Goal: Task Accomplishment & Management: Manage account settings

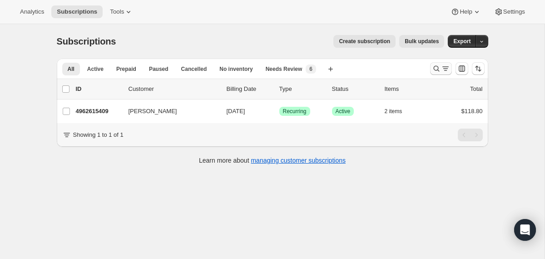
click at [436, 67] on icon "Search and filter results" at bounding box center [436, 68] width 9 height 9
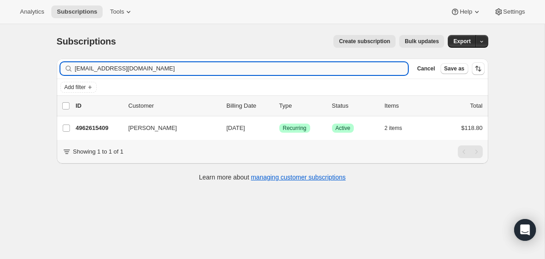
click at [341, 72] on input "fraedc@nc.rr.com" at bounding box center [241, 68] width 333 height 13
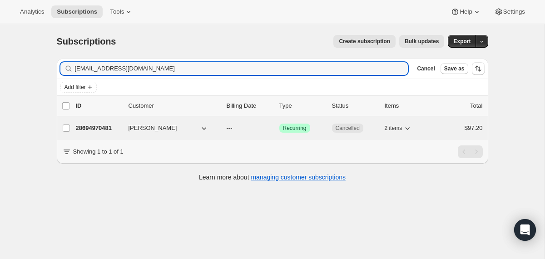
type input "[EMAIL_ADDRESS][DOMAIN_NAME]"
click at [225, 127] on div "28694970481 Paula May --- Success Recurring Cancelled 2 items $97.20" at bounding box center [279, 128] width 407 height 13
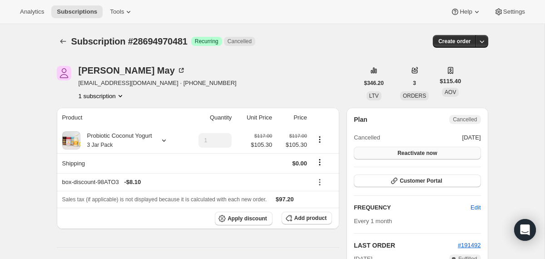
click at [474, 149] on button "Reactivate now" at bounding box center [417, 153] width 127 height 13
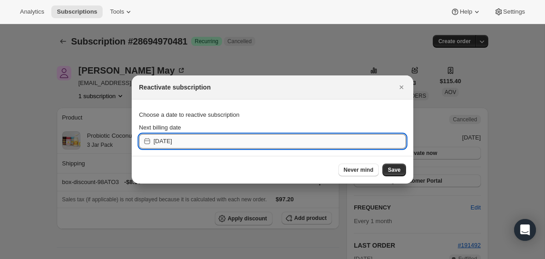
click at [295, 142] on input "2025-10-08" at bounding box center [279, 141] width 252 height 15
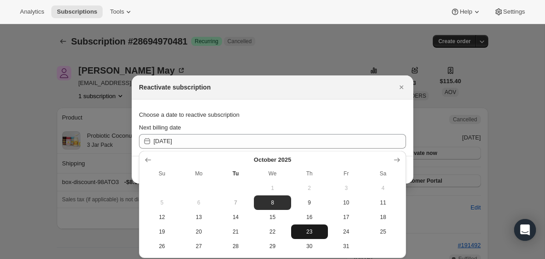
click at [315, 233] on span "23" at bounding box center [310, 231] width 30 height 7
type input "2025-10-23"
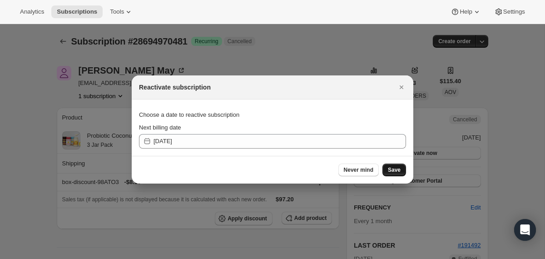
click at [395, 169] on span "Save" at bounding box center [394, 169] width 13 height 7
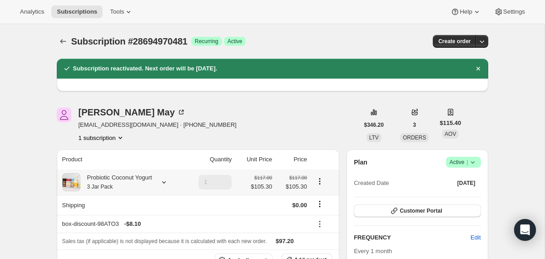
click at [119, 190] on div "Probiotic Coconut Yogurt 3 Jar Pack" at bounding box center [116, 182] width 72 height 18
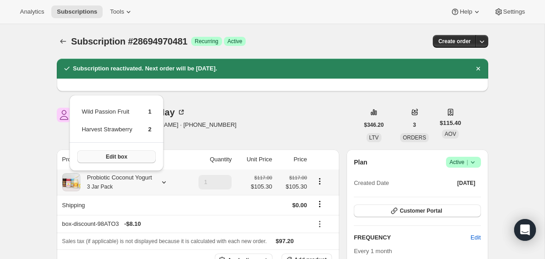
click at [107, 157] on button "Edit box" at bounding box center [116, 156] width 79 height 13
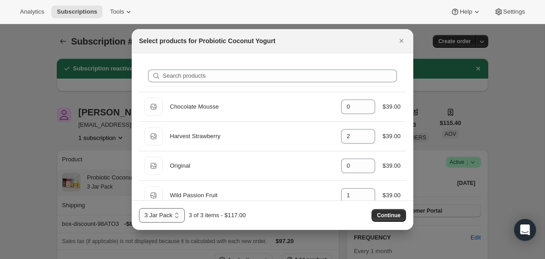
click at [182, 213] on select "2 Jar Pack 3 Jar Pack 4 Jar Pack" at bounding box center [162, 215] width 46 height 15
select select "gid://shopify/ProductVariant/40210939641969"
click at [139, 208] on select "2 Jar Pack 3 Jar Pack 4 Jar Pack" at bounding box center [162, 215] width 46 height 15
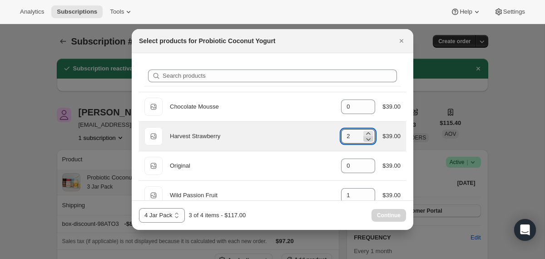
click at [366, 138] on icon ":r8l:" at bounding box center [368, 138] width 9 height 9
type input "1"
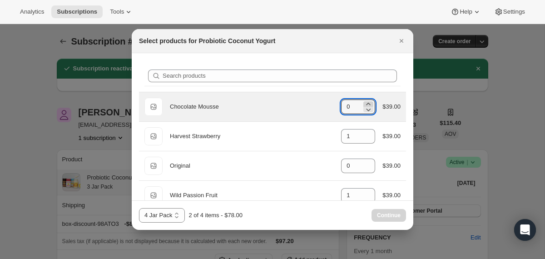
click at [367, 102] on icon ":r8l:" at bounding box center [368, 103] width 9 height 9
type input "1"
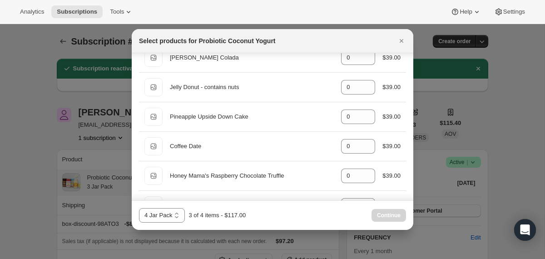
scroll to position [435, 0]
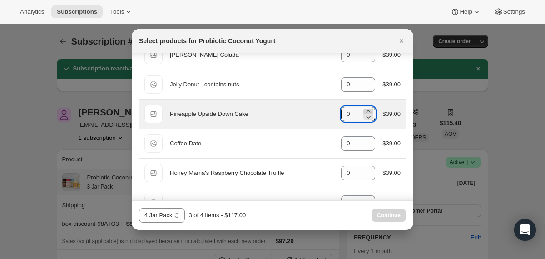
click at [368, 108] on icon ":r8l:" at bounding box center [368, 111] width 9 height 9
type input "1"
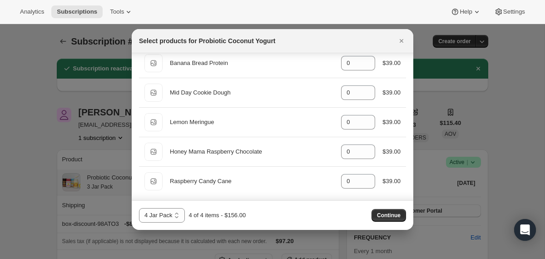
scroll to position [814, 0]
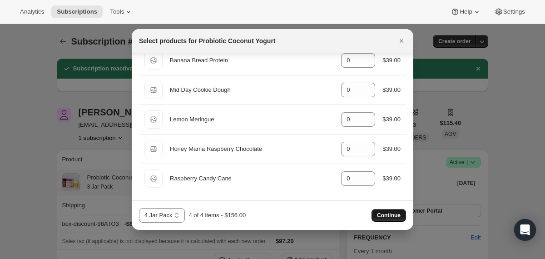
click at [385, 214] on span "Continue" at bounding box center [389, 215] width 24 height 7
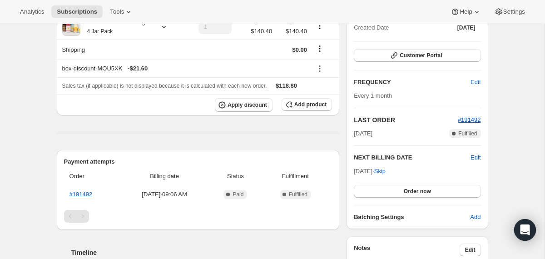
scroll to position [198, 0]
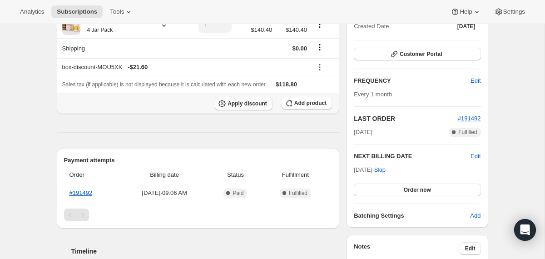
click at [231, 106] on span "Apply discount" at bounding box center [246, 103] width 39 height 7
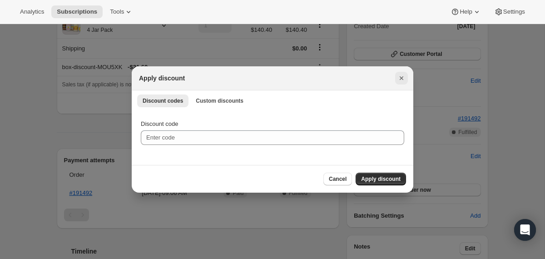
click at [399, 77] on icon "Close" at bounding box center [401, 78] width 9 height 9
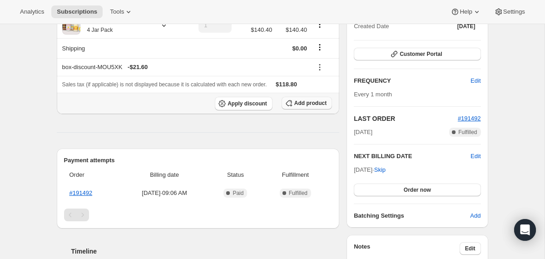
click at [303, 107] on button "Add product" at bounding box center [306, 103] width 50 height 13
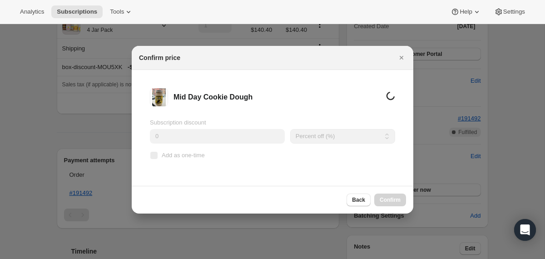
scroll to position [0, 0]
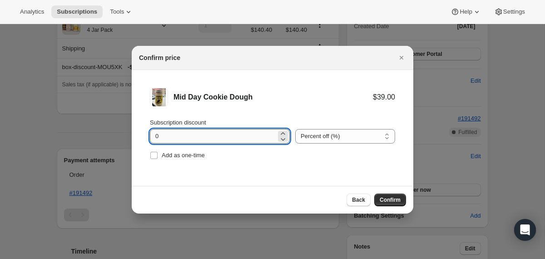
click at [153, 136] on input "0" at bounding box center [213, 136] width 126 height 15
type input "10"
click at [184, 157] on span "Add as one-time" at bounding box center [183, 155] width 43 height 7
click at [158, 157] on input "Add as one-time" at bounding box center [153, 155] width 7 height 7
checkbox input "true"
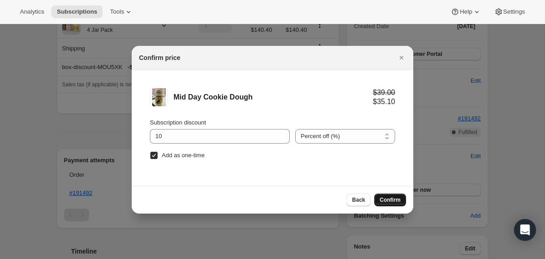
click at [385, 199] on span "Confirm" at bounding box center [390, 199] width 21 height 7
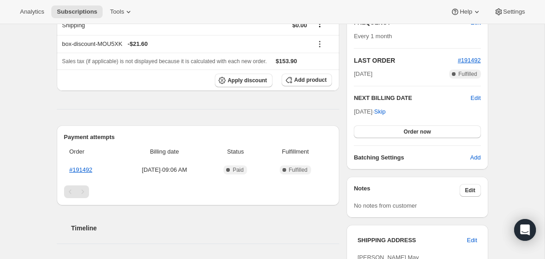
scroll to position [256, 0]
click at [383, 135] on button "Order now" at bounding box center [417, 132] width 127 height 13
click at [383, 135] on button "Click to confirm" at bounding box center [417, 132] width 127 height 13
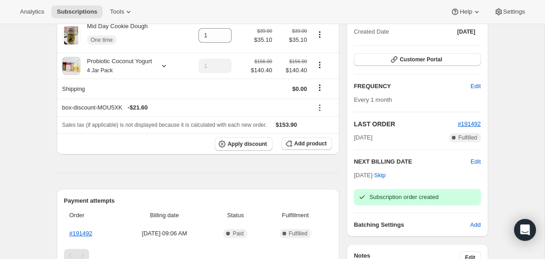
scroll to position [0, 0]
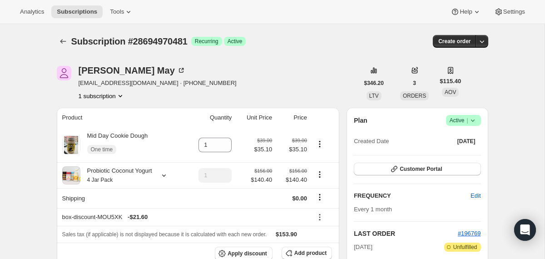
click at [471, 118] on icon at bounding box center [472, 120] width 9 height 9
click at [455, 140] on span "Pause subscription" at bounding box center [459, 138] width 50 height 7
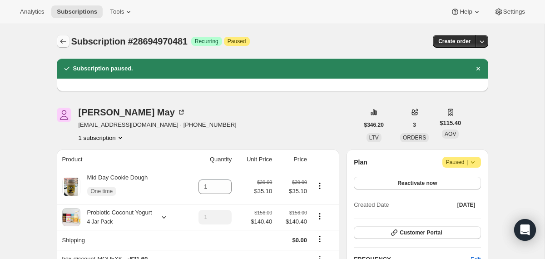
click at [63, 43] on icon "Subscriptions" at bounding box center [63, 41] width 9 height 9
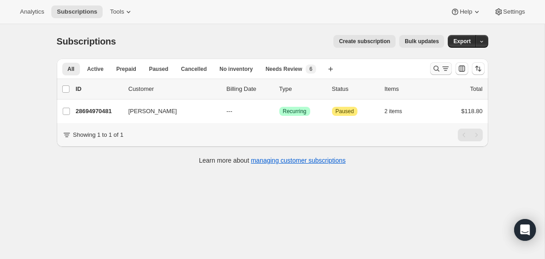
click at [434, 70] on icon "Search and filter results" at bounding box center [436, 69] width 6 height 6
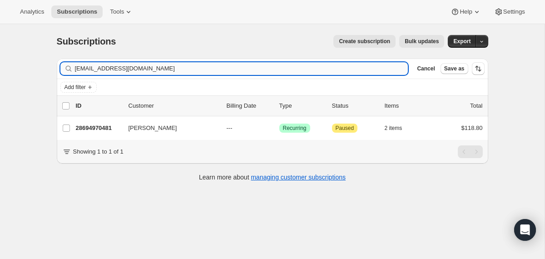
click at [345, 70] on input "[EMAIL_ADDRESS][DOMAIN_NAME]" at bounding box center [241, 68] width 333 height 13
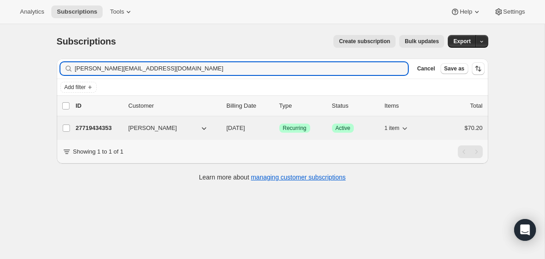
type input "[PERSON_NAME][EMAIL_ADDRESS][DOMAIN_NAME]"
click at [220, 126] on div "27719434353 [PERSON_NAME] [DATE] Success Recurring Success Active 1 item $70.20" at bounding box center [279, 128] width 407 height 13
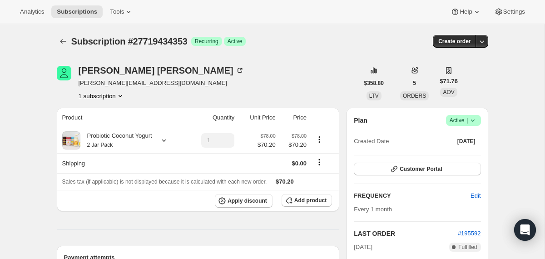
click at [477, 119] on icon at bounding box center [472, 120] width 9 height 9
click at [468, 134] on span "Pause subscription" at bounding box center [459, 138] width 51 height 9
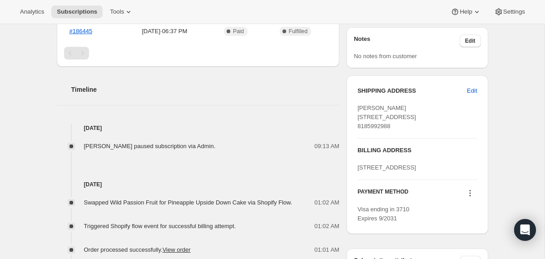
scroll to position [335, 0]
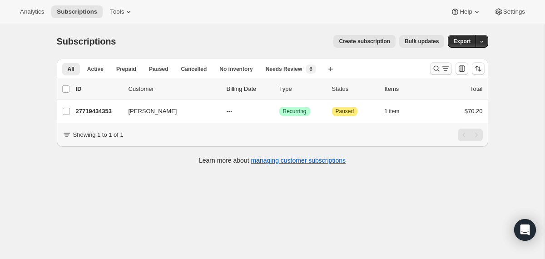
click at [436, 68] on icon "Search and filter results" at bounding box center [436, 68] width 9 height 9
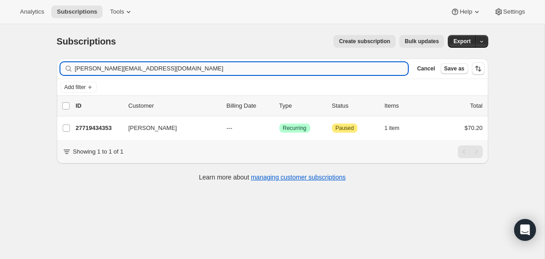
click at [338, 67] on input "[PERSON_NAME][EMAIL_ADDRESS][DOMAIN_NAME]" at bounding box center [241, 68] width 333 height 13
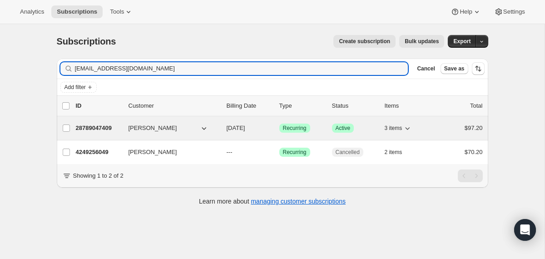
type input "jamielrippee@yahoo.com"
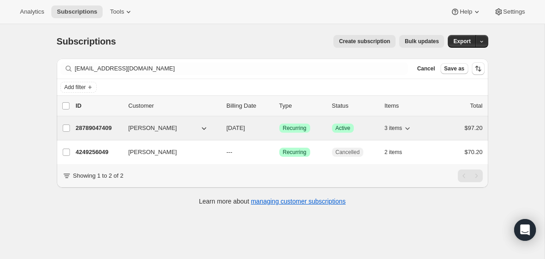
click at [222, 128] on div "28789047409 Jamie Rippee 11/05/2025 Success Recurring Success Active 3 items $9…" at bounding box center [279, 128] width 407 height 13
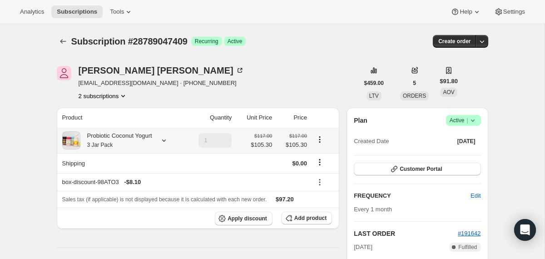
click at [114, 141] on div "Probiotic Coconut Yogurt 3 Jar Pack" at bounding box center [116, 140] width 72 height 18
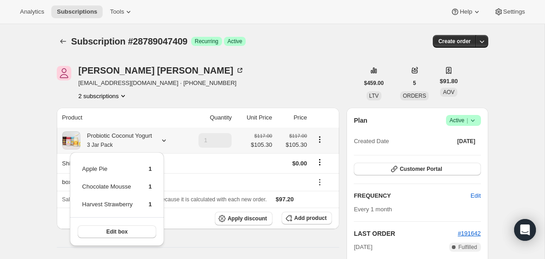
click at [114, 141] on div "Probiotic Coconut Yogurt 3 Jar Pack" at bounding box center [116, 140] width 72 height 18
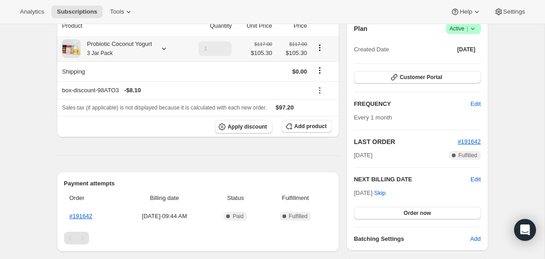
scroll to position [95, 0]
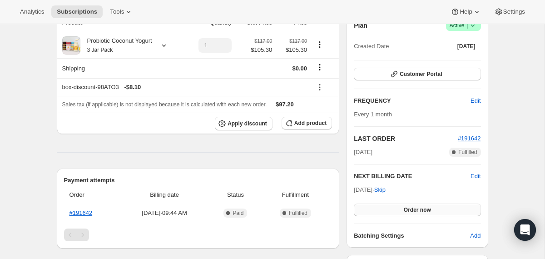
click at [373, 208] on button "Order now" at bounding box center [417, 209] width 127 height 13
click at [373, 208] on button "Click to confirm" at bounding box center [417, 209] width 127 height 13
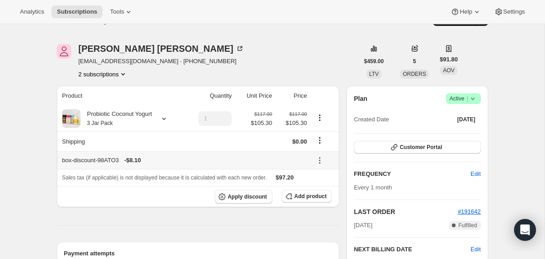
scroll to position [0, 0]
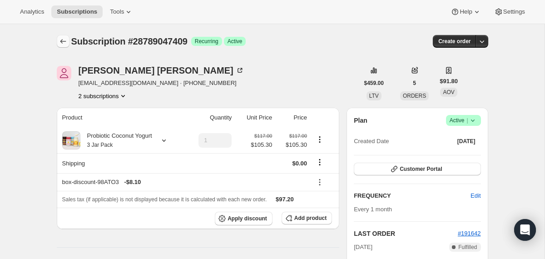
click at [63, 39] on icon "Subscriptions" at bounding box center [63, 41] width 9 height 9
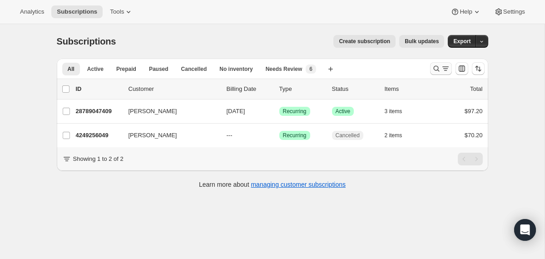
click at [435, 68] on icon "Search and filter results" at bounding box center [436, 68] width 9 height 9
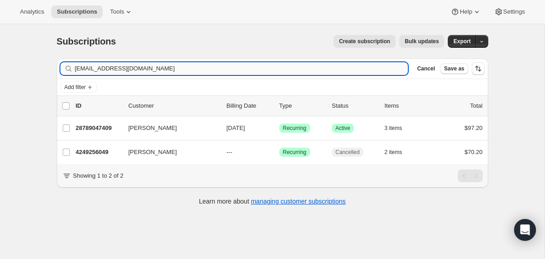
click at [333, 68] on input "jamielrippee@yahoo.com" at bounding box center [241, 68] width 333 height 13
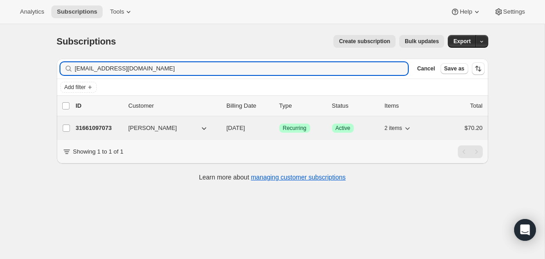
type input "chessiesellsdurango@gmail.com"
click at [227, 128] on span "11/03/2025" at bounding box center [236, 127] width 19 height 7
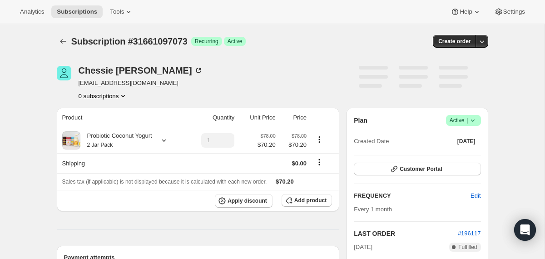
click at [472, 118] on icon at bounding box center [472, 120] width 9 height 9
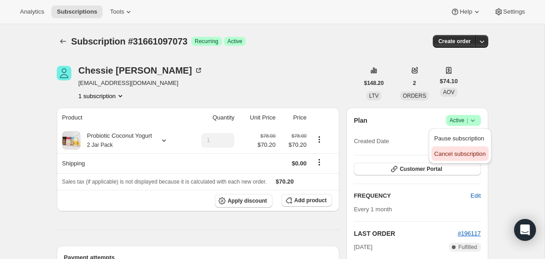
click at [461, 150] on span "Cancel subscription" at bounding box center [459, 153] width 51 height 7
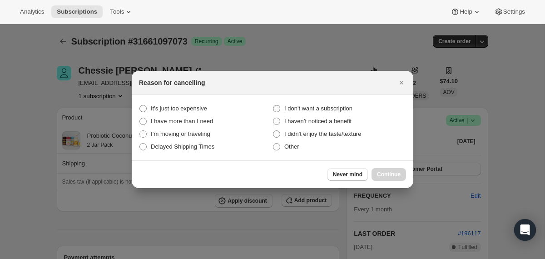
click at [347, 108] on span "I don't want a subscription" at bounding box center [318, 108] width 68 height 7
click at [273, 105] on subscription "I don't want a subscription" at bounding box center [273, 105] width 0 height 0
radio subscription "true"
click at [380, 171] on span "Continue" at bounding box center [389, 174] width 24 height 7
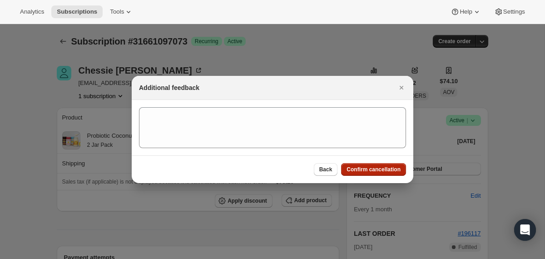
click at [376, 169] on span "Confirm cancellation" at bounding box center [373, 169] width 54 height 7
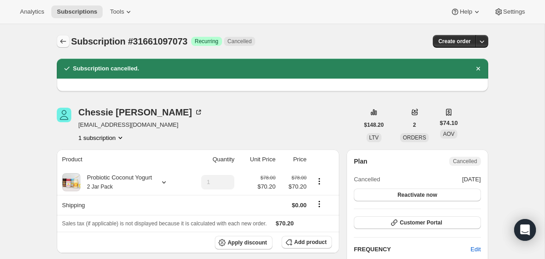
click at [61, 39] on icon "Subscriptions" at bounding box center [63, 41] width 9 height 9
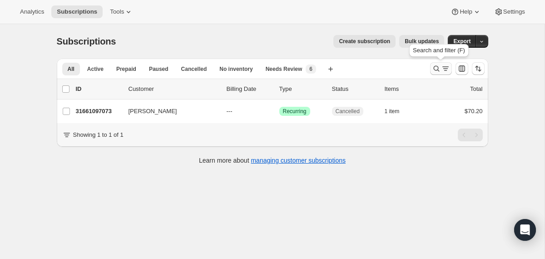
click at [436, 69] on icon "Search and filter results" at bounding box center [436, 68] width 9 height 9
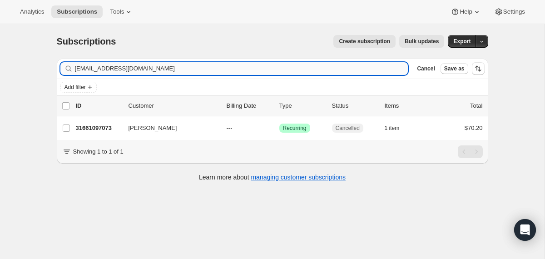
click at [334, 71] on input "chessiesellsdurango@gmail.com" at bounding box center [241, 68] width 333 height 13
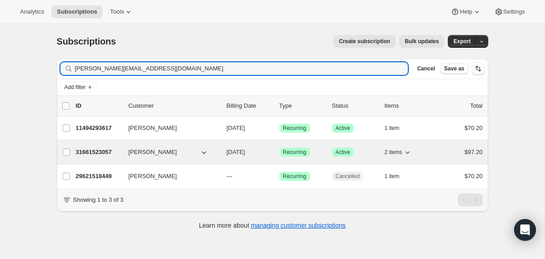
type input "amanda@aviatorgear.com"
click at [221, 156] on div "31661523057 Amanda Bower 11/03/2025 Success Recurring Success Active 2 items $9…" at bounding box center [279, 152] width 407 height 13
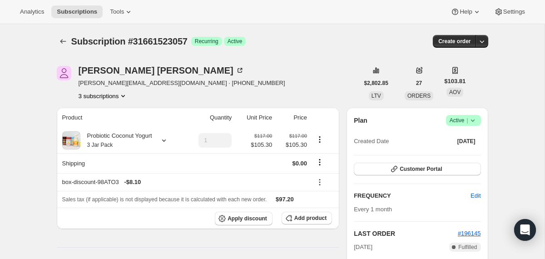
click at [468, 120] on icon at bounding box center [472, 120] width 9 height 9
click at [459, 156] on span "Cancel subscription" at bounding box center [459, 153] width 51 height 7
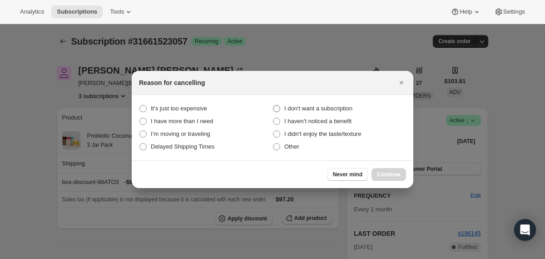
click at [344, 106] on span "I don't want a subscription" at bounding box center [318, 108] width 68 height 7
click at [273, 105] on subscription "I don't want a subscription" at bounding box center [273, 105] width 0 height 0
radio subscription "true"
click at [374, 175] on button "Continue" at bounding box center [388, 174] width 35 height 13
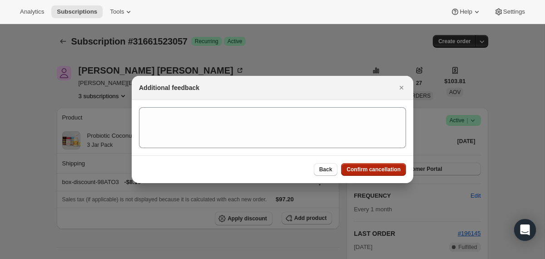
click at [368, 170] on span "Confirm cancellation" at bounding box center [373, 169] width 54 height 7
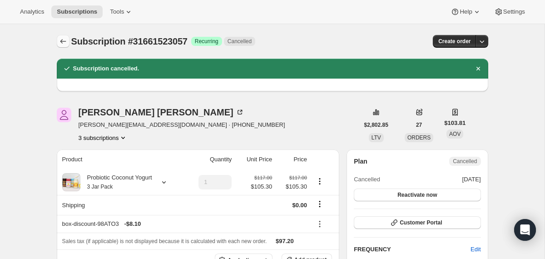
click at [62, 44] on icon "Subscriptions" at bounding box center [63, 41] width 9 height 9
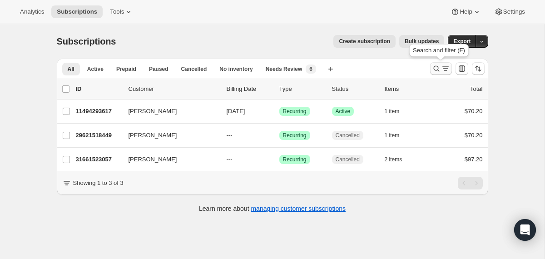
click at [436, 69] on icon "Search and filter results" at bounding box center [436, 68] width 9 height 9
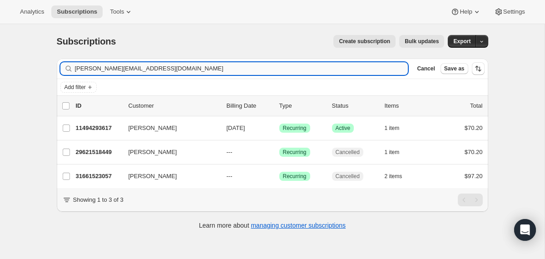
click at [329, 67] on input "amanda@aviatorgear.com" at bounding box center [241, 68] width 333 height 13
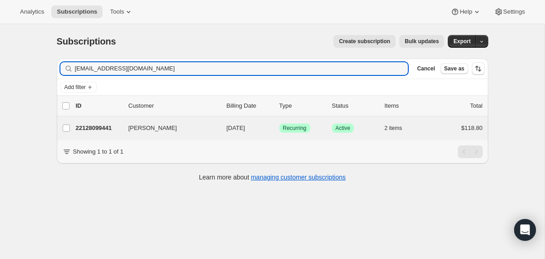
type input "katherineayala12@yahoo.com"
click at [227, 134] on div "Bryan Ayala 22128099441 Bryan Ayala 11/03/2025 Success Recurring Success Active…" at bounding box center [272, 128] width 431 height 24
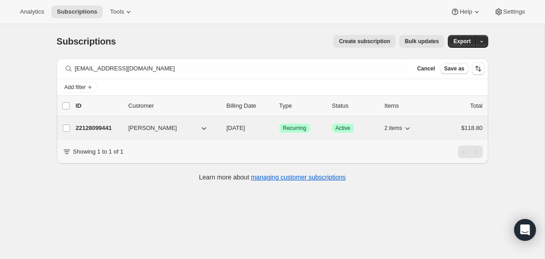
click at [223, 128] on div "22128099441 Bryan Ayala 11/03/2025 Success Recurring Success Active 2 items $11…" at bounding box center [279, 128] width 407 height 13
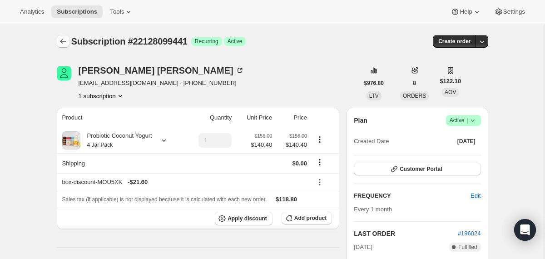
click at [59, 39] on icon "Subscriptions" at bounding box center [63, 41] width 9 height 9
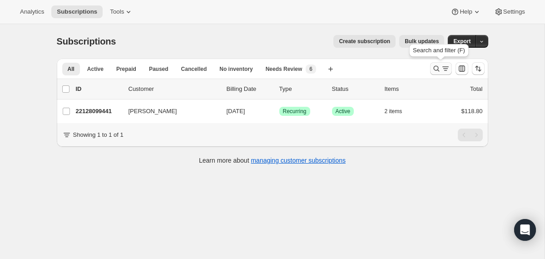
click at [434, 69] on icon "Search and filter results" at bounding box center [436, 69] width 6 height 6
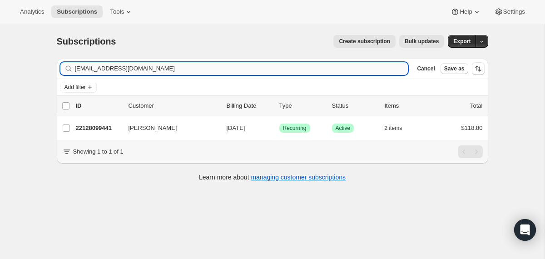
click at [350, 70] on input "katherineayala12@yahoo.com" at bounding box center [241, 68] width 333 height 13
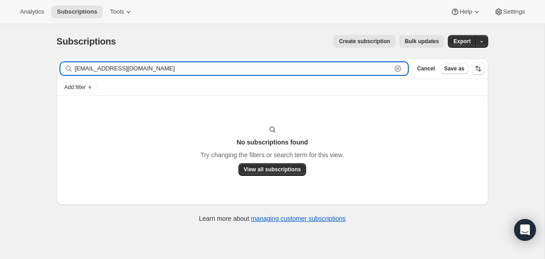
click at [167, 68] on input "tinalynn@sbcglobal.net" at bounding box center [233, 68] width 317 height 13
paste input "429"
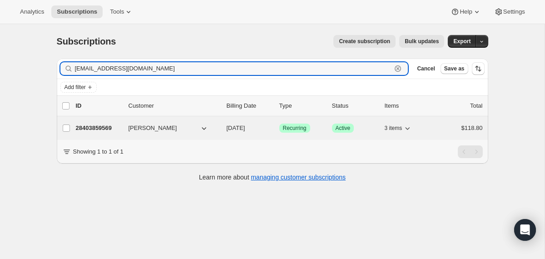
type input "tinalynn429@sbcglobal.net"
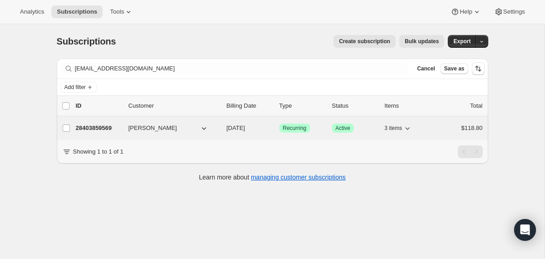
click at [224, 130] on div "28403859569 Tina Schmitzer 10/24/2025 Success Recurring Success Active 3 items …" at bounding box center [279, 128] width 407 height 13
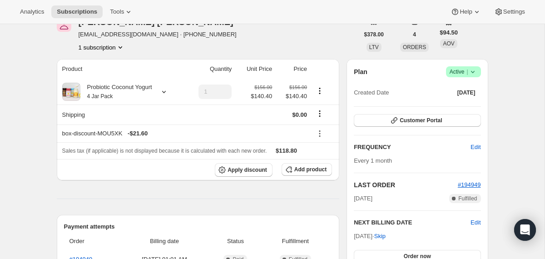
scroll to position [126, 0]
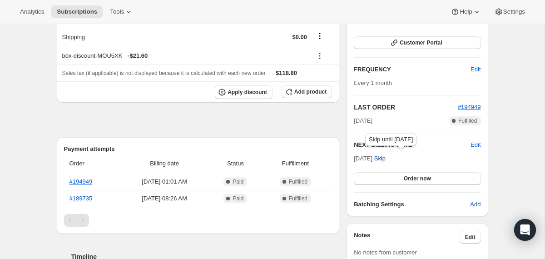
click at [385, 156] on span "Skip" at bounding box center [379, 158] width 11 height 9
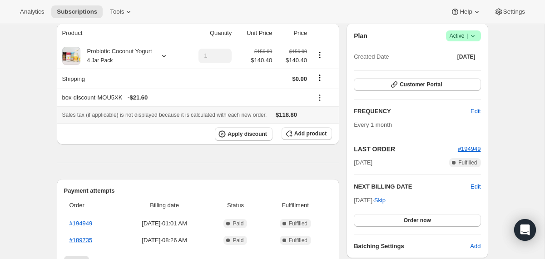
scroll to position [0, 0]
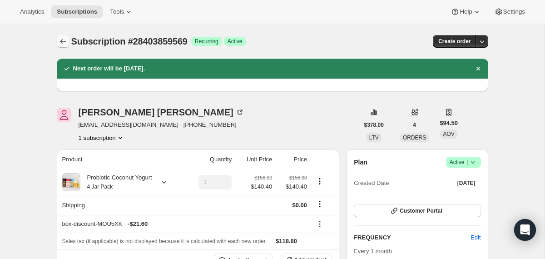
click at [62, 42] on icon "Subscriptions" at bounding box center [63, 41] width 9 height 9
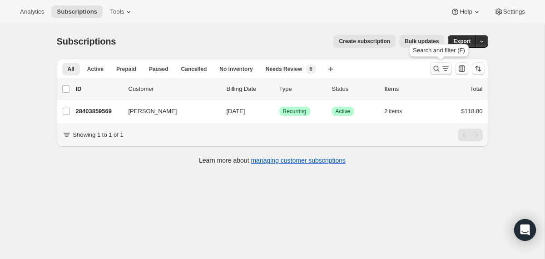
click at [435, 69] on icon "Search and filter results" at bounding box center [436, 68] width 9 height 9
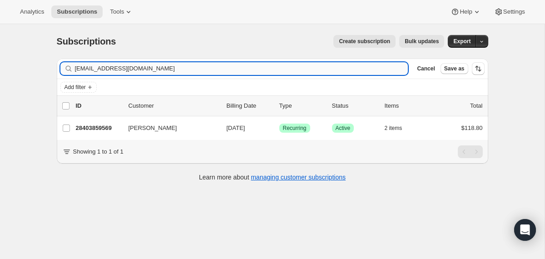
click at [372, 69] on input "tinalynn429@sbcglobal.net" at bounding box center [241, 68] width 333 height 13
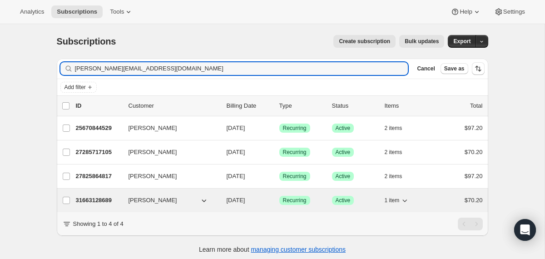
type input "alex@octavestudionyc.com"
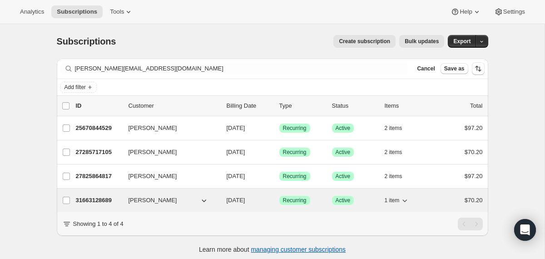
click at [220, 195] on div "31663128689 Alexandra Hayden 11/04/2025 Success Recurring Success Active 1 item…" at bounding box center [279, 200] width 407 height 13
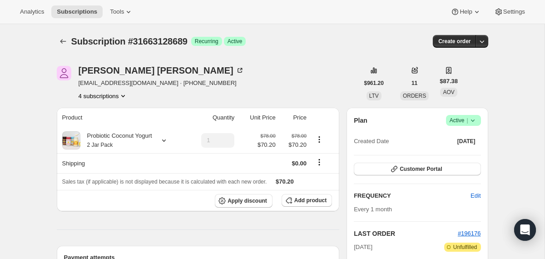
click at [475, 116] on icon at bounding box center [472, 120] width 9 height 9
click at [460, 156] on span "Cancel subscription" at bounding box center [459, 153] width 51 height 7
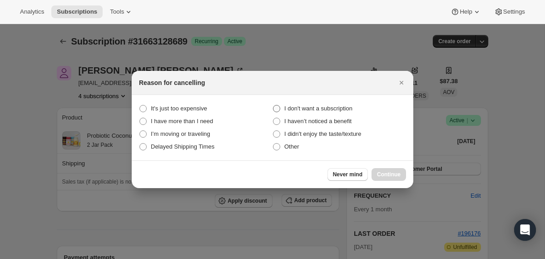
click at [348, 106] on span "I don't want a subscription" at bounding box center [318, 108] width 68 height 7
click at [273, 105] on subscription "I don't want a subscription" at bounding box center [273, 105] width 0 height 0
radio subscription "true"
click at [384, 174] on span "Continue" at bounding box center [389, 174] width 24 height 7
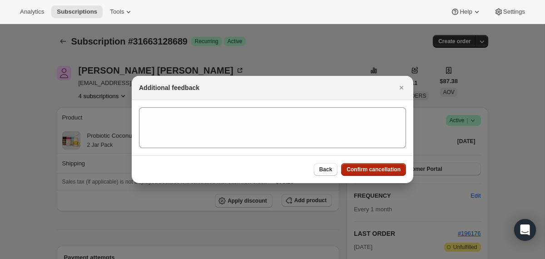
click at [382, 172] on span "Confirm cancellation" at bounding box center [373, 169] width 54 height 7
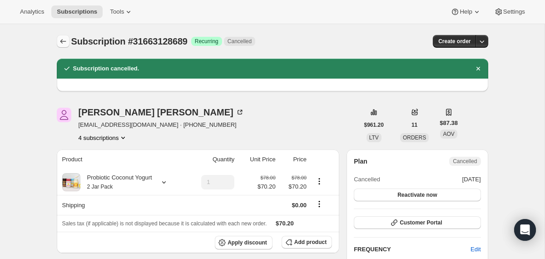
click at [64, 39] on icon "Subscriptions" at bounding box center [63, 41] width 9 height 9
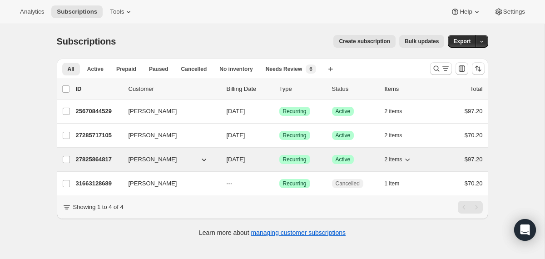
click at [225, 158] on div "27825864817 Alexandra Hayden 11/04/2025 Success Recurring Success Active 2 item…" at bounding box center [279, 159] width 407 height 13
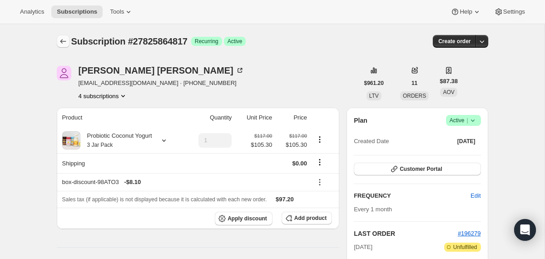
click at [64, 40] on icon "Subscriptions" at bounding box center [63, 41] width 9 height 9
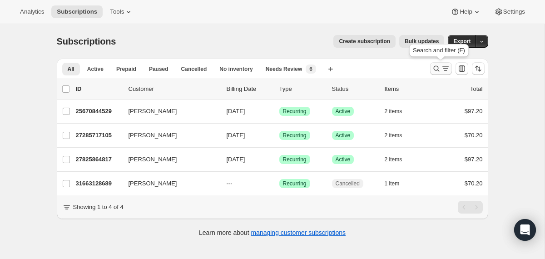
click at [435, 68] on icon "Search and filter results" at bounding box center [436, 68] width 9 height 9
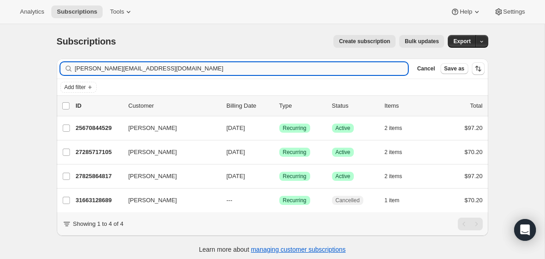
click at [298, 74] on input "alex@octavestudionyc.com" at bounding box center [241, 68] width 333 height 13
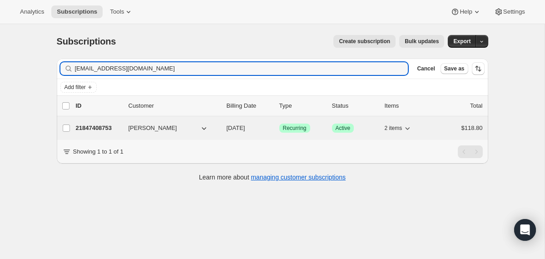
type input "topsmelissaslp@gmail.com"
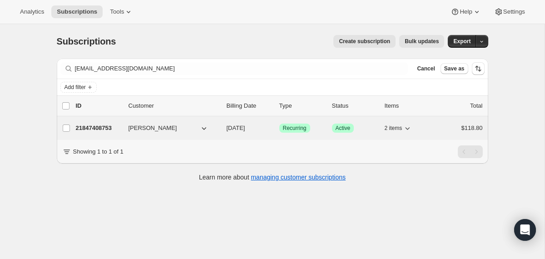
click at [229, 129] on span "12/01/2025" at bounding box center [236, 127] width 19 height 7
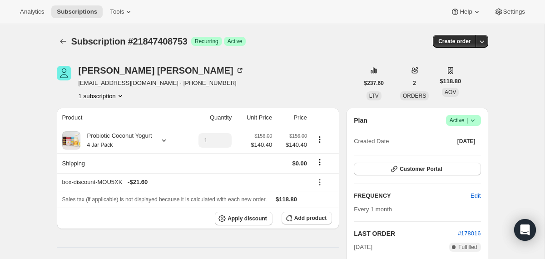
click at [473, 118] on icon at bounding box center [472, 120] width 9 height 9
click at [460, 153] on span "Cancel subscription" at bounding box center [459, 153] width 51 height 7
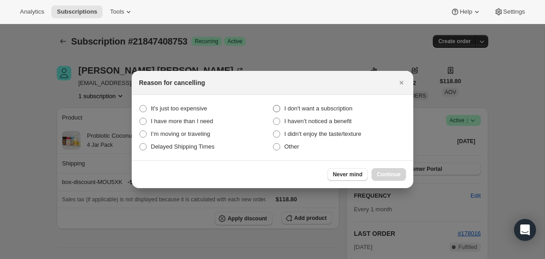
click at [323, 107] on span "I don't want a subscription" at bounding box center [318, 108] width 68 height 7
click at [273, 105] on subscription "I don't want a subscription" at bounding box center [273, 105] width 0 height 0
radio subscription "true"
click at [373, 171] on button "Continue" at bounding box center [388, 174] width 35 height 13
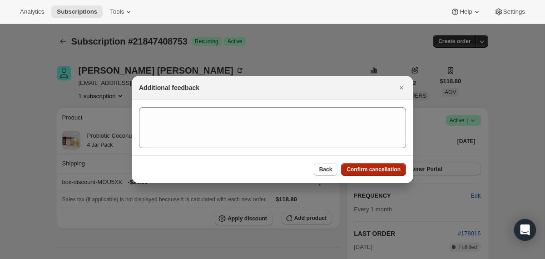
click at [373, 171] on span "Confirm cancellation" at bounding box center [373, 169] width 54 height 7
